Goal: Use online tool/utility: Utilize a website feature to perform a specific function

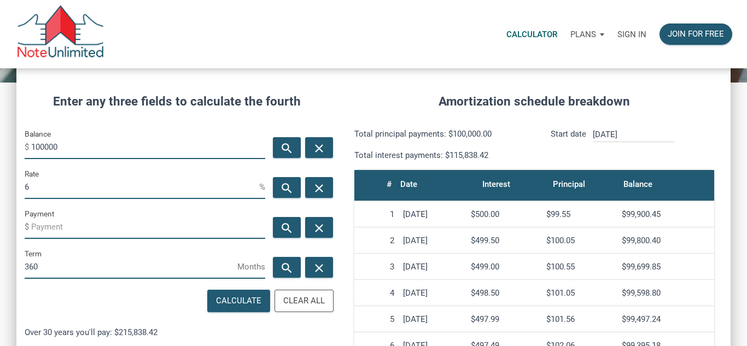
scroll to position [126, 0]
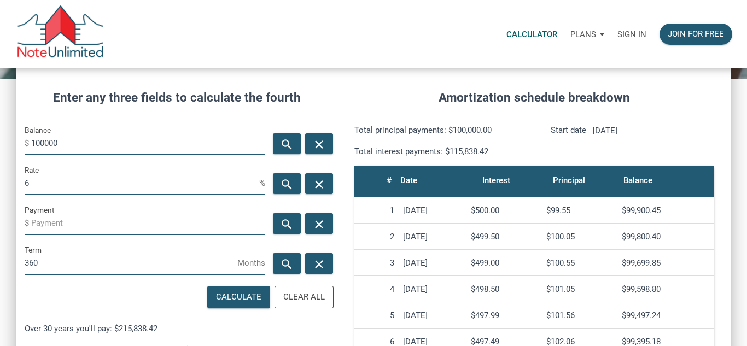
drag, startPoint x: 127, startPoint y: 140, endPoint x: 28, endPoint y: 131, distance: 99.5
click at [28, 131] on div "Balance $ 100000" at bounding box center [145, 140] width 241 height 32
type input "3500"
click at [109, 193] on input "6" at bounding box center [142, 183] width 235 height 25
type input "10"
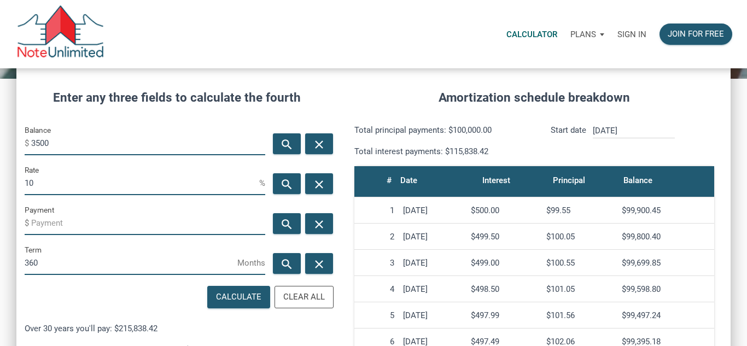
click at [170, 252] on input "360" at bounding box center [131, 263] width 213 height 25
drag, startPoint x: 100, startPoint y: 272, endPoint x: 0, endPoint y: 233, distance: 107.6
click at [0, 233] on div "CALCULATOR The amortization calculator estimates how much money will be paid ov…" at bounding box center [373, 252] width 747 height 620
type input "60"
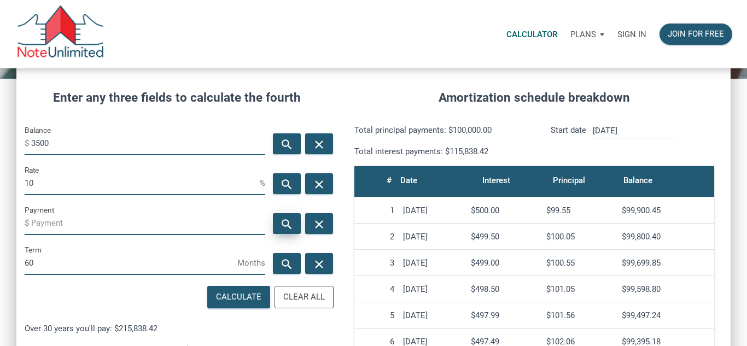
click at [293, 217] on icon "search" at bounding box center [287, 224] width 13 height 14
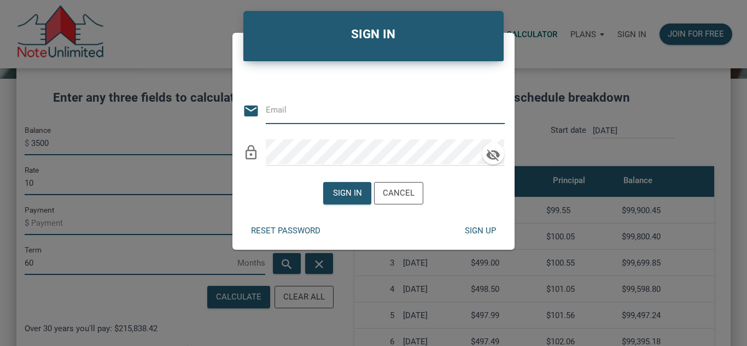
type input "[PERSON_NAME][EMAIL_ADDRESS][DOMAIN_NAME]"
click at [334, 193] on div "Sign in" at bounding box center [347, 193] width 29 height 13
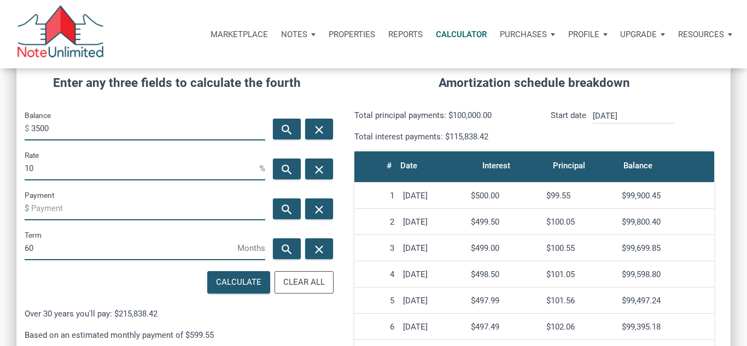
scroll to position [140, 0]
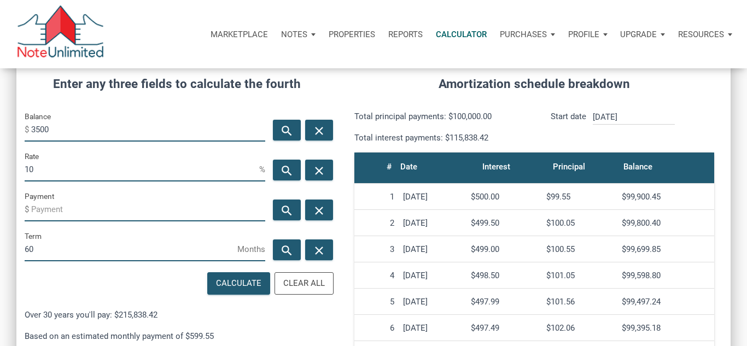
click at [108, 132] on input "3500" at bounding box center [148, 129] width 234 height 25
type input "30000"
click at [287, 210] on icon "search" at bounding box center [287, 211] width 13 height 14
type input "-637.41"
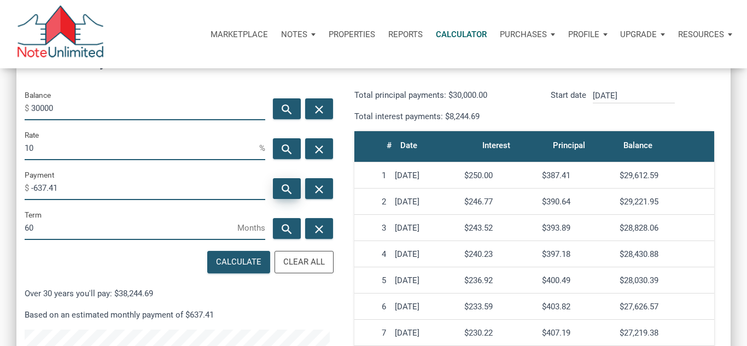
scroll to position [169, 0]
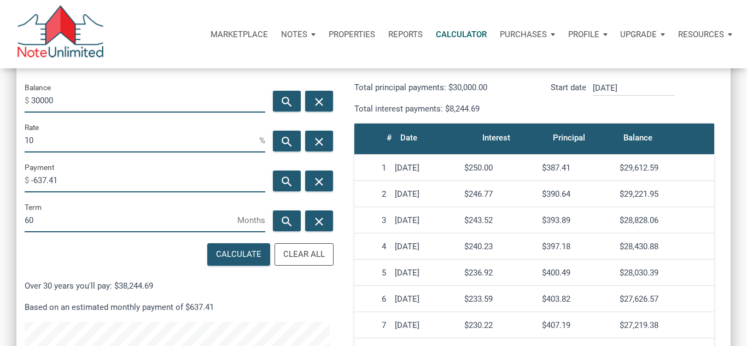
click at [38, 100] on input "30000" at bounding box center [148, 100] width 234 height 25
type input "80000"
click at [295, 186] on div "search" at bounding box center [287, 181] width 28 height 21
type input "-1699.76"
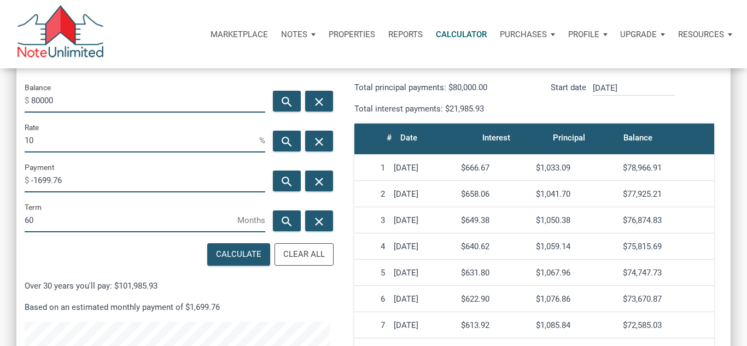
click at [184, 101] on input "80000" at bounding box center [148, 100] width 234 height 25
type input "8"
type input "50000"
click at [294, 190] on div "search" at bounding box center [287, 181] width 28 height 21
type input "-1062.35"
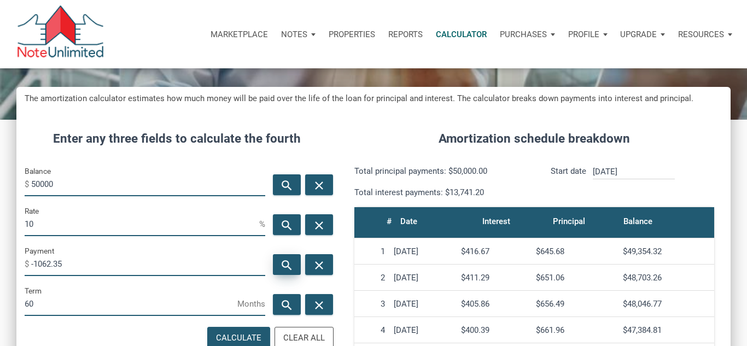
scroll to position [85, 0]
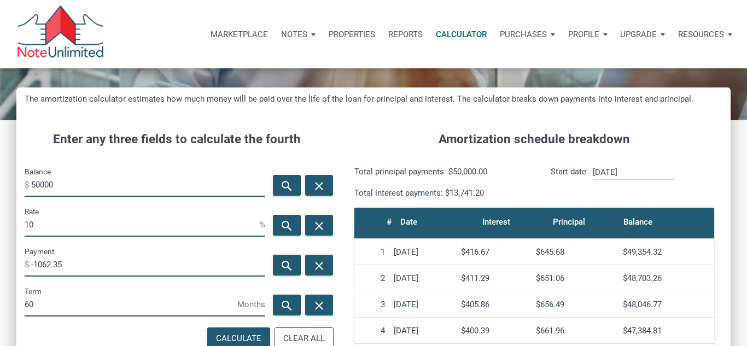
drag, startPoint x: 85, startPoint y: 186, endPoint x: 0, endPoint y: 172, distance: 86.4
click at [0, 172] on div "CALCULATOR The amortization calculator estimates how much money will be paid ov…" at bounding box center [373, 294] width 747 height 620
type input "3"
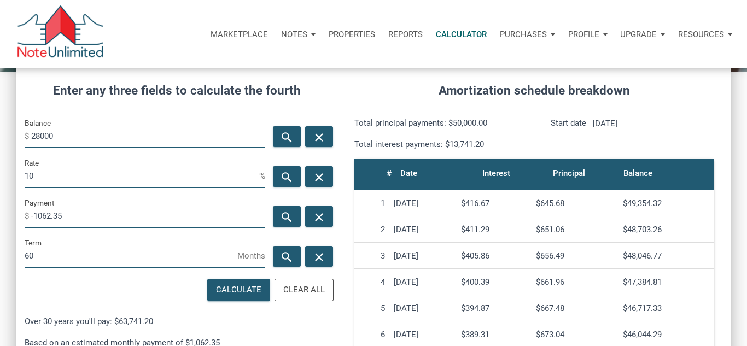
scroll to position [146, 0]
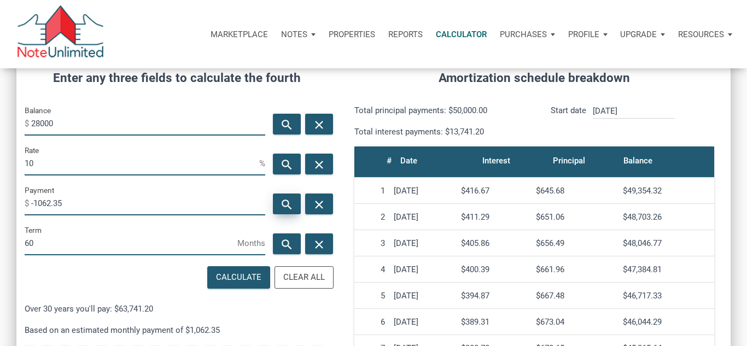
type input "28000"
click at [278, 208] on div "search" at bounding box center [287, 204] width 28 height 21
type input "-594.92"
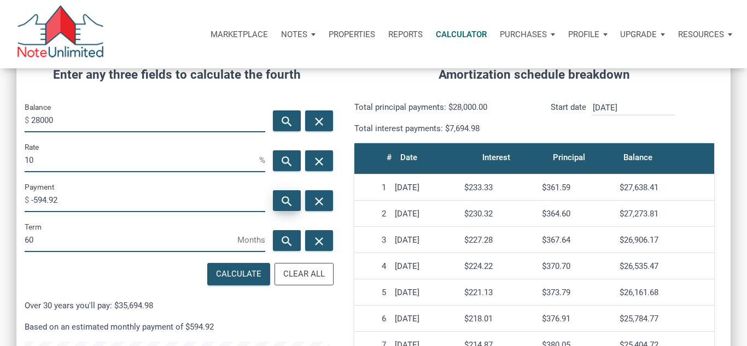
scroll to position [148, 0]
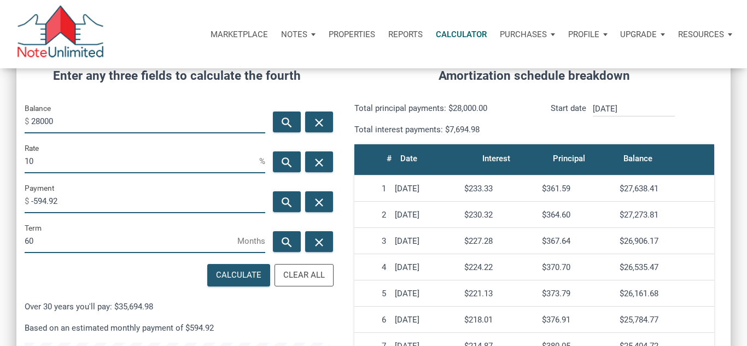
drag, startPoint x: 64, startPoint y: 204, endPoint x: 35, endPoint y: 205, distance: 29.0
click at [35, 205] on input "-594.92" at bounding box center [148, 201] width 234 height 25
click at [39, 118] on input "28000" at bounding box center [148, 121] width 234 height 25
type input "48000"
click at [289, 193] on div "search" at bounding box center [287, 201] width 28 height 21
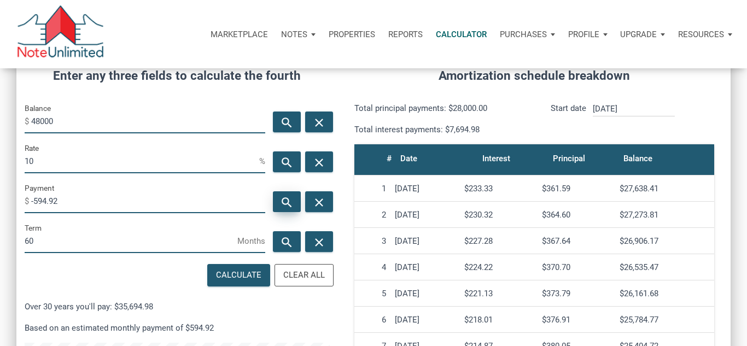
type input "-1019.86"
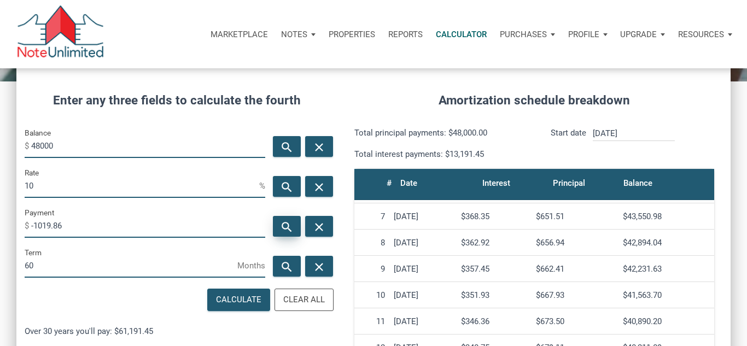
scroll to position [123, 0]
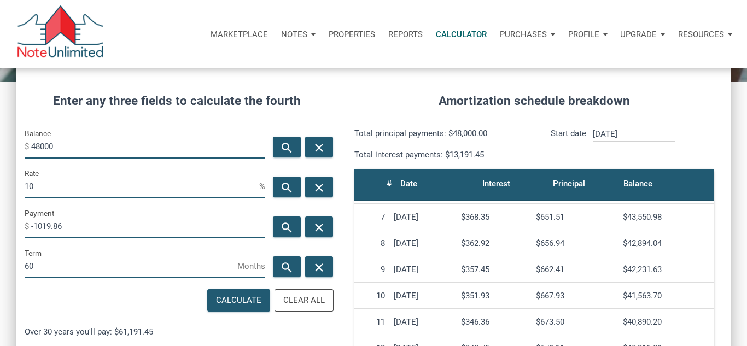
drag, startPoint x: 68, startPoint y: 225, endPoint x: 32, endPoint y: 224, distance: 35.6
click at [32, 224] on input "-1019.86" at bounding box center [148, 226] width 234 height 25
click at [48, 225] on input "-1019.86" at bounding box center [148, 226] width 234 height 25
drag, startPoint x: 65, startPoint y: 224, endPoint x: 37, endPoint y: 224, distance: 27.9
click at [37, 224] on input "-1019.86" at bounding box center [148, 226] width 234 height 25
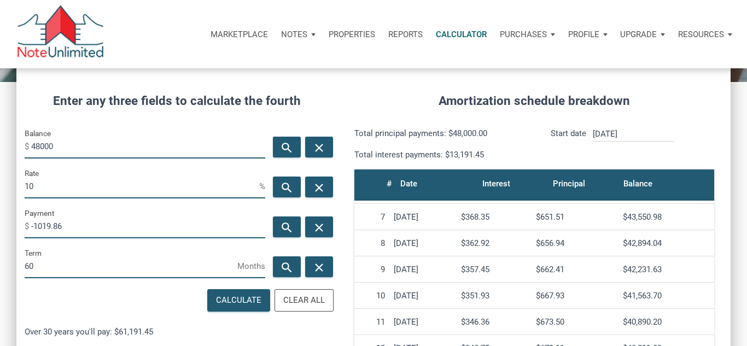
click at [80, 225] on input "-1019.86" at bounding box center [148, 226] width 234 height 25
drag, startPoint x: 71, startPoint y: 226, endPoint x: 34, endPoint y: 228, distance: 36.7
click at [34, 228] on input "-1019.86" at bounding box center [148, 226] width 234 height 25
